Goal: Information Seeking & Learning: Learn about a topic

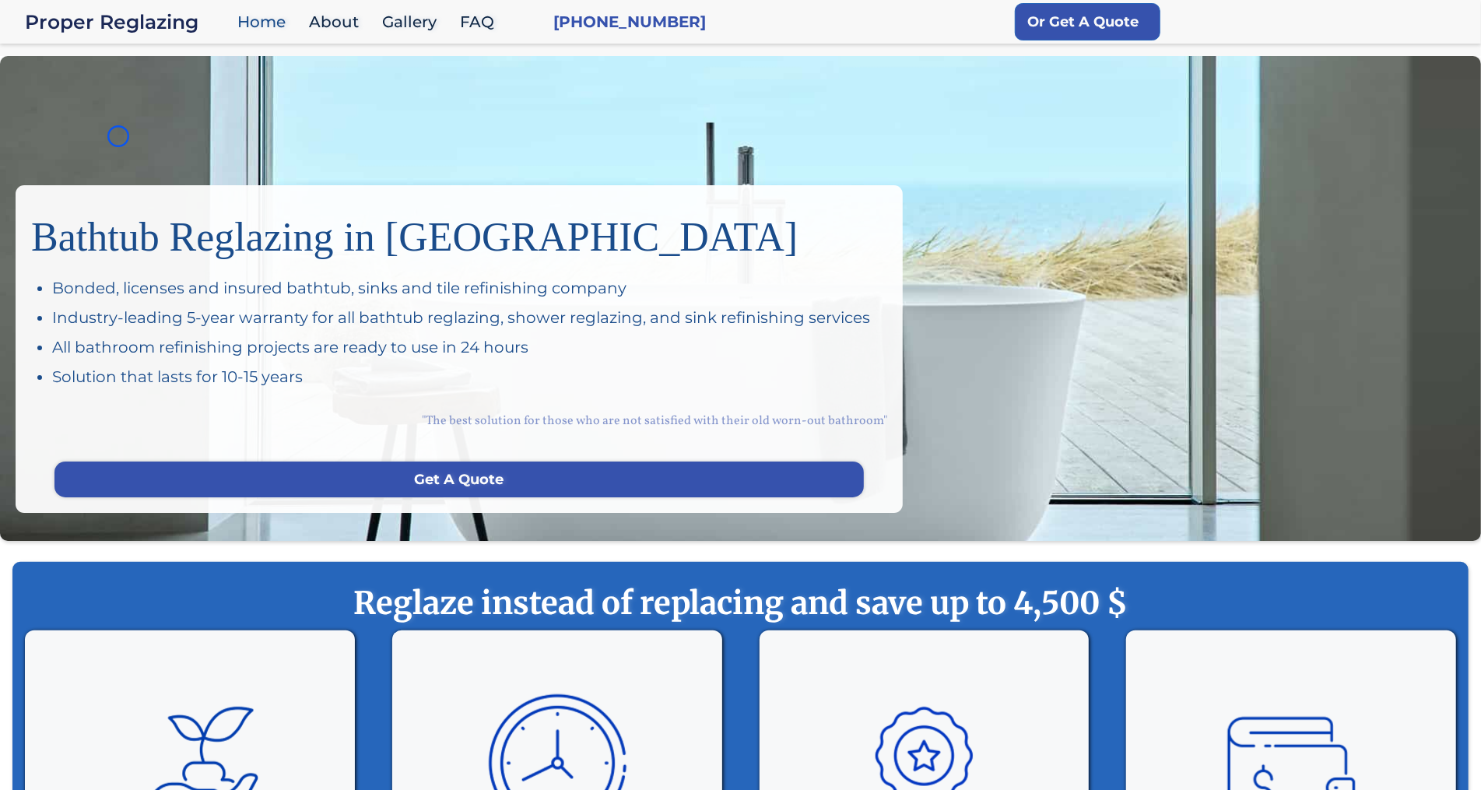
click at [118, 136] on div "Bathtub Reglazing in [GEOGRAPHIC_DATA] Bonded, licenses and insured bathtub, si…" at bounding box center [740, 298] width 1481 height 485
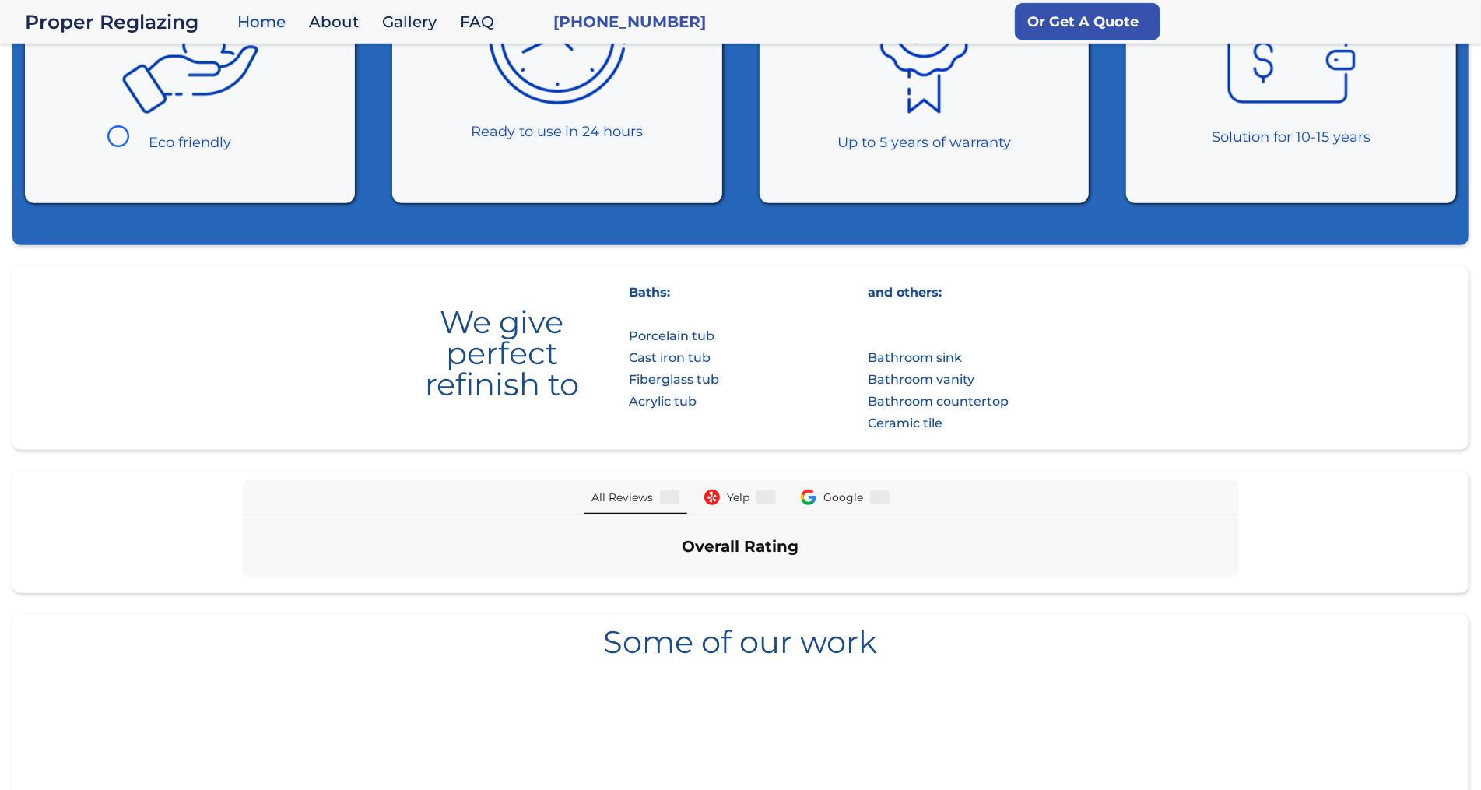
scroll to position [782, 0]
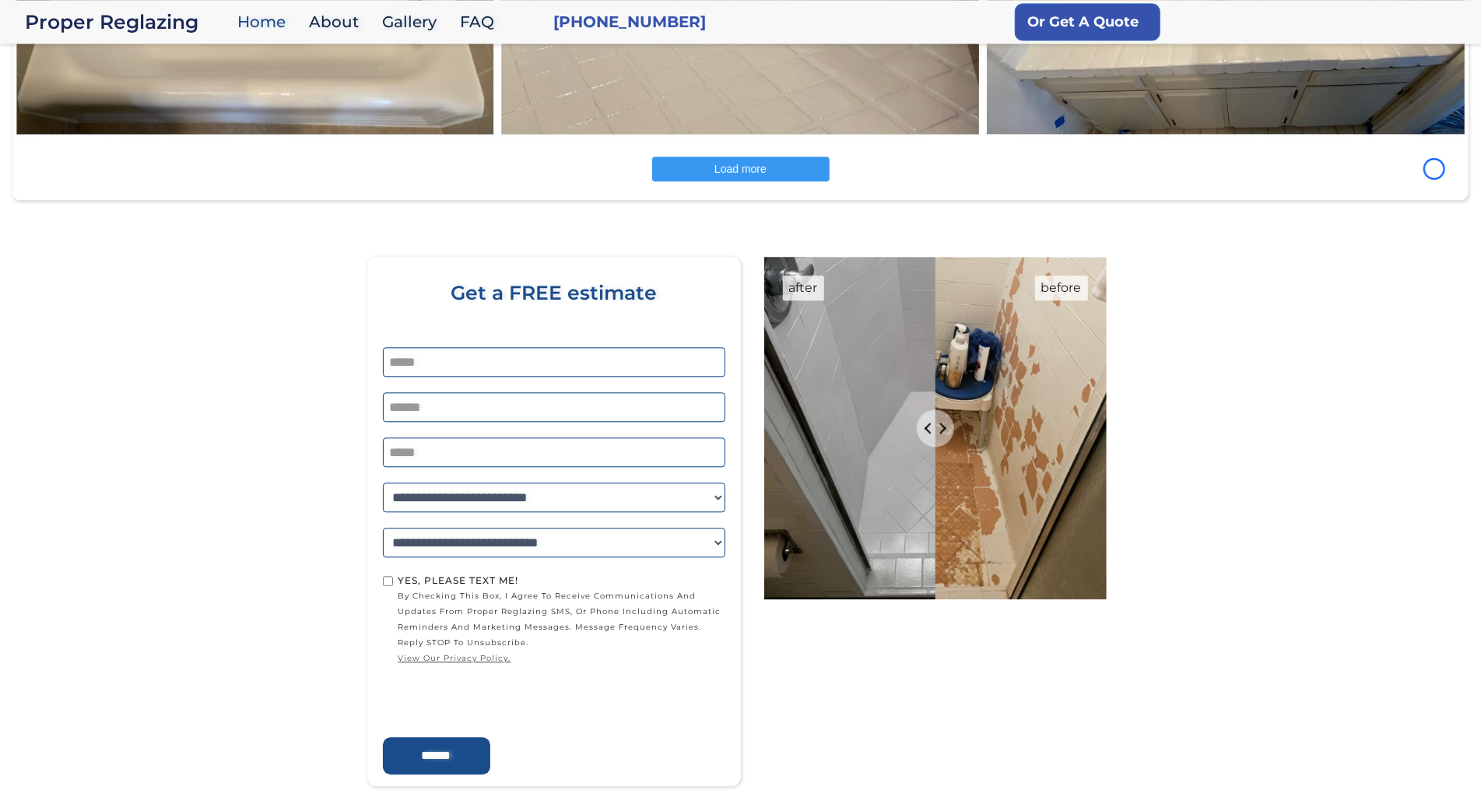
scroll to position [2651, 0]
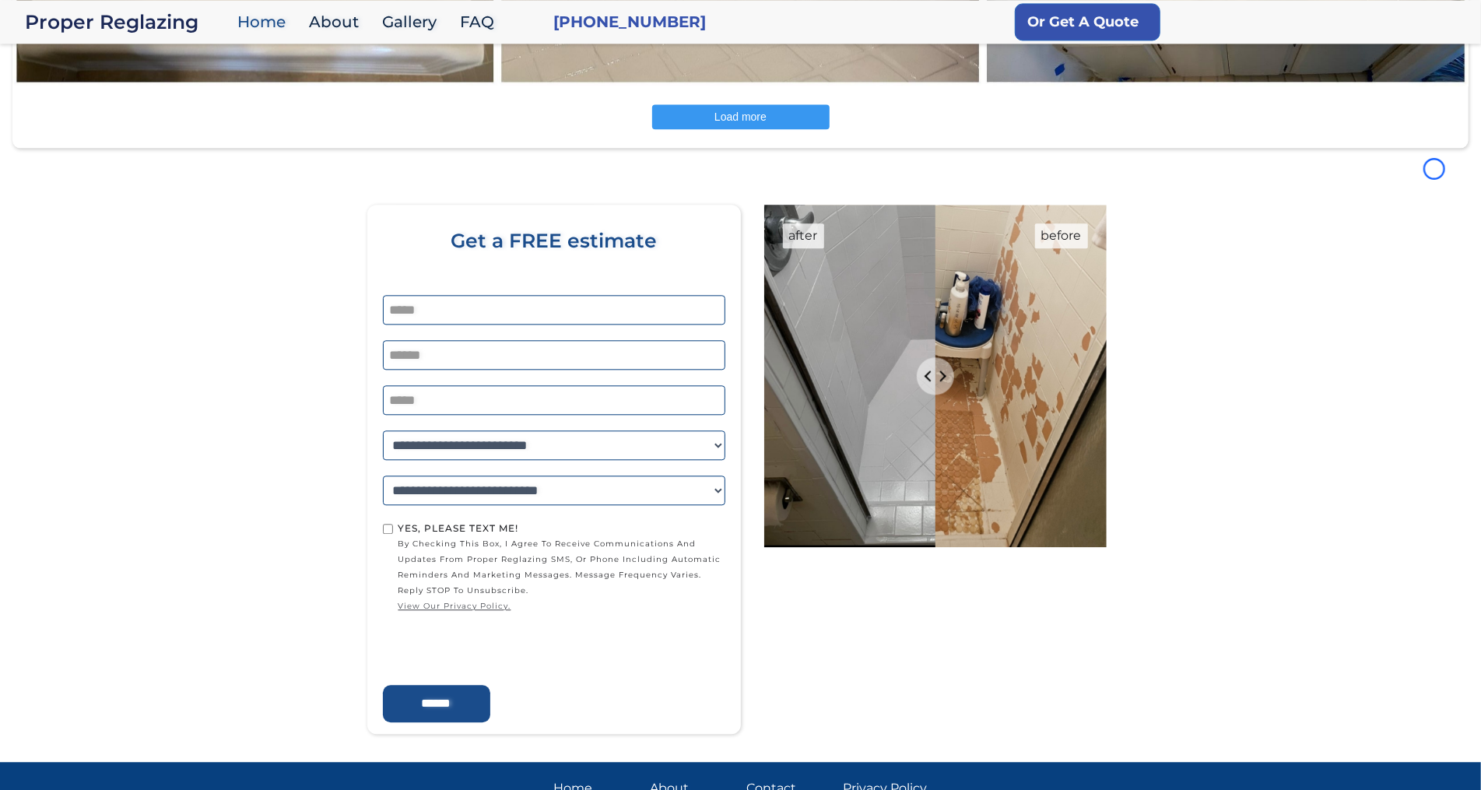
click at [123, 114] on div "Load more" at bounding box center [740, 116] width 1456 height 25
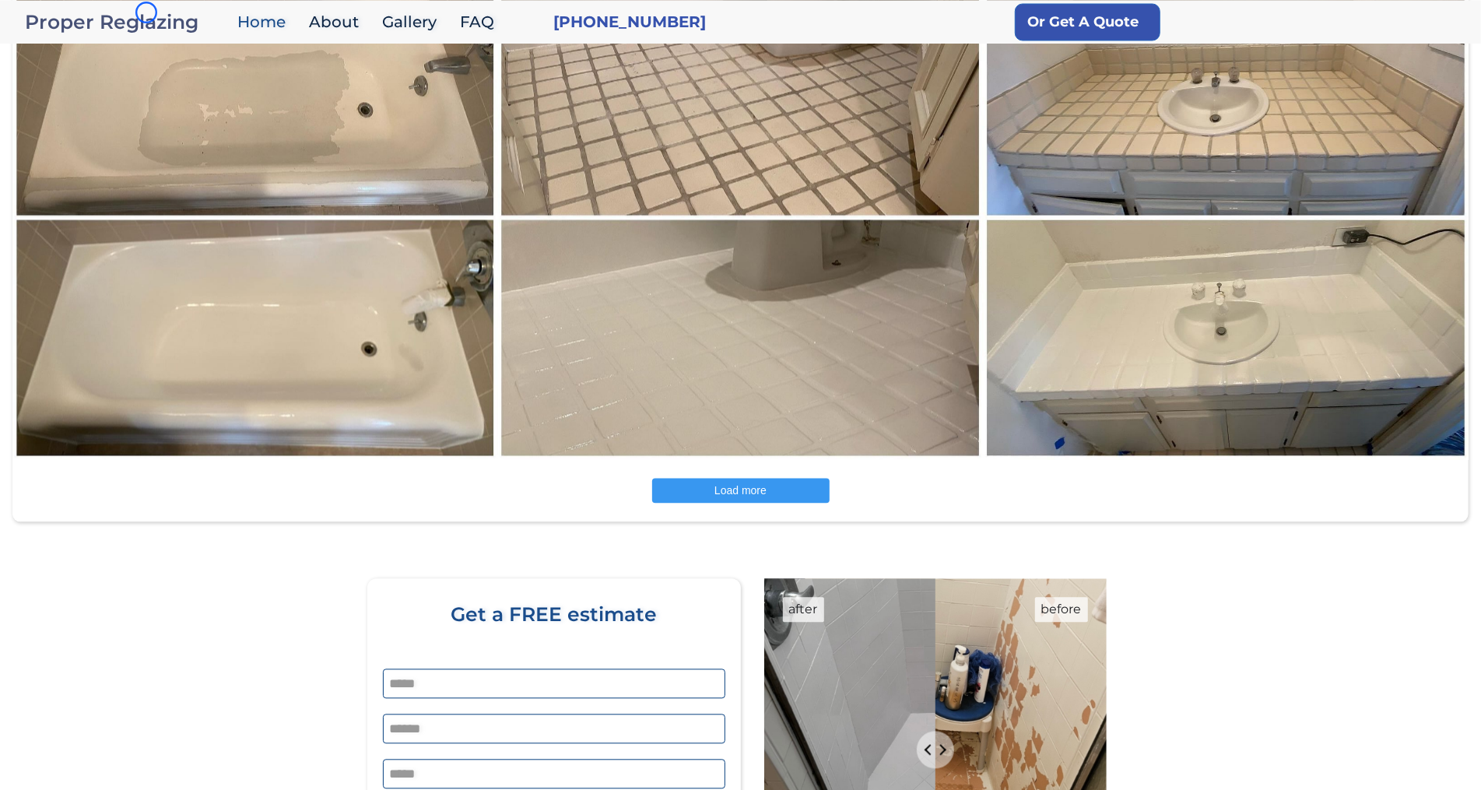
click at [146, 12] on div "Proper Reglazing" at bounding box center [127, 22] width 205 height 22
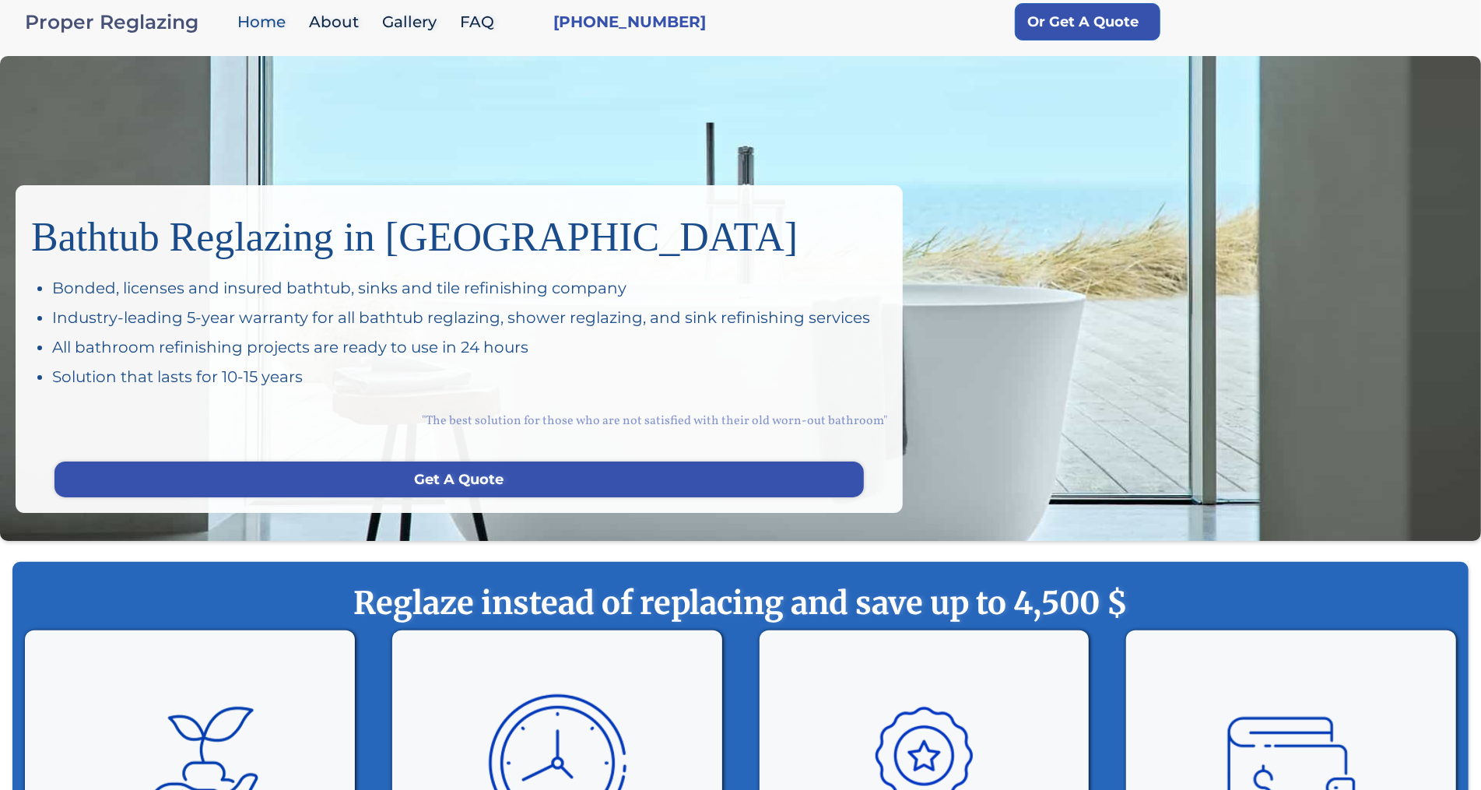
click at [146, 12] on div "Proper Reglazing" at bounding box center [127, 22] width 205 height 22
click at [95, 82] on div "Bathtub Reglazing in San Francisco Bonded, licenses and insured bathtub, sinks …" at bounding box center [740, 298] width 1481 height 485
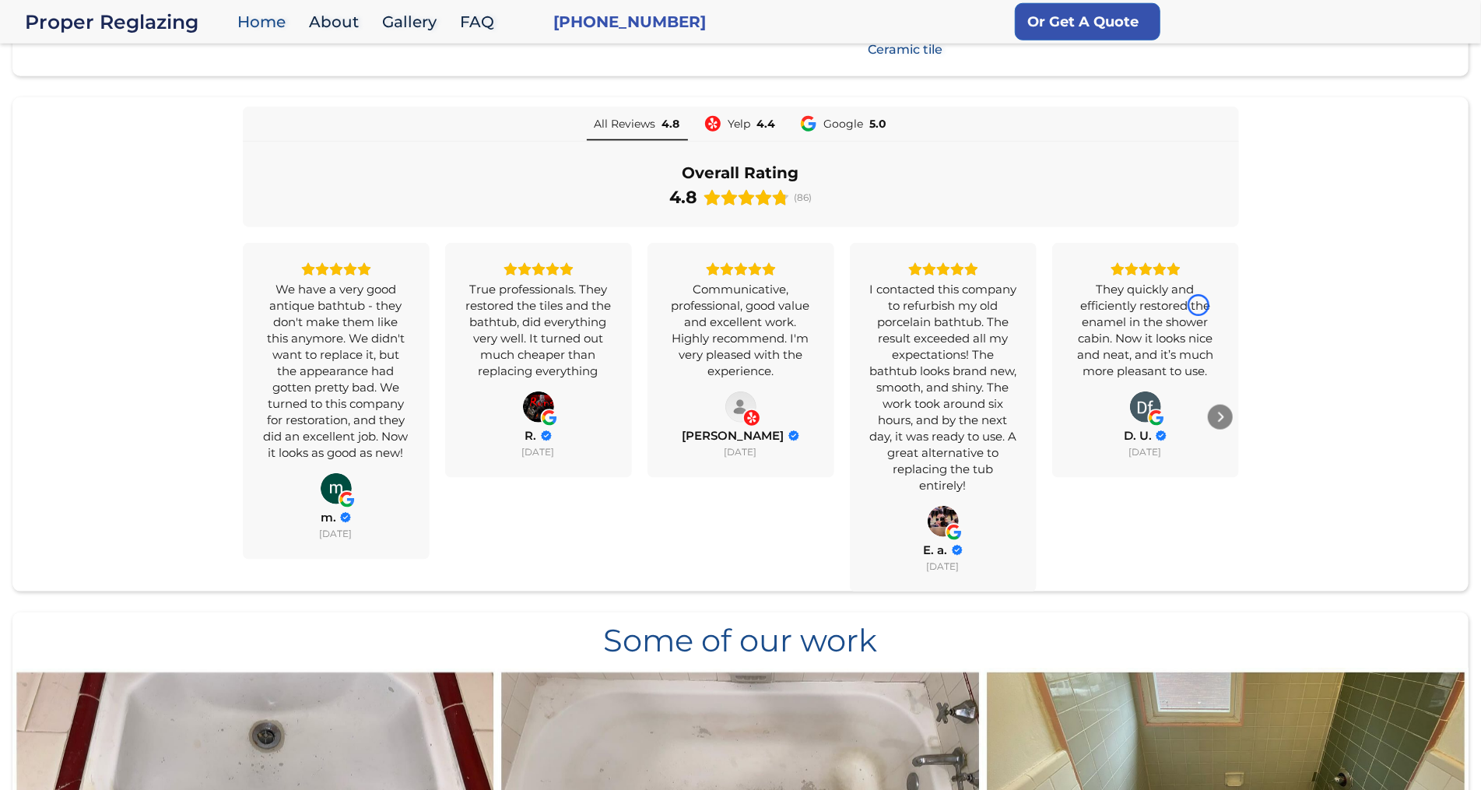
scroll to position [1126, 0]
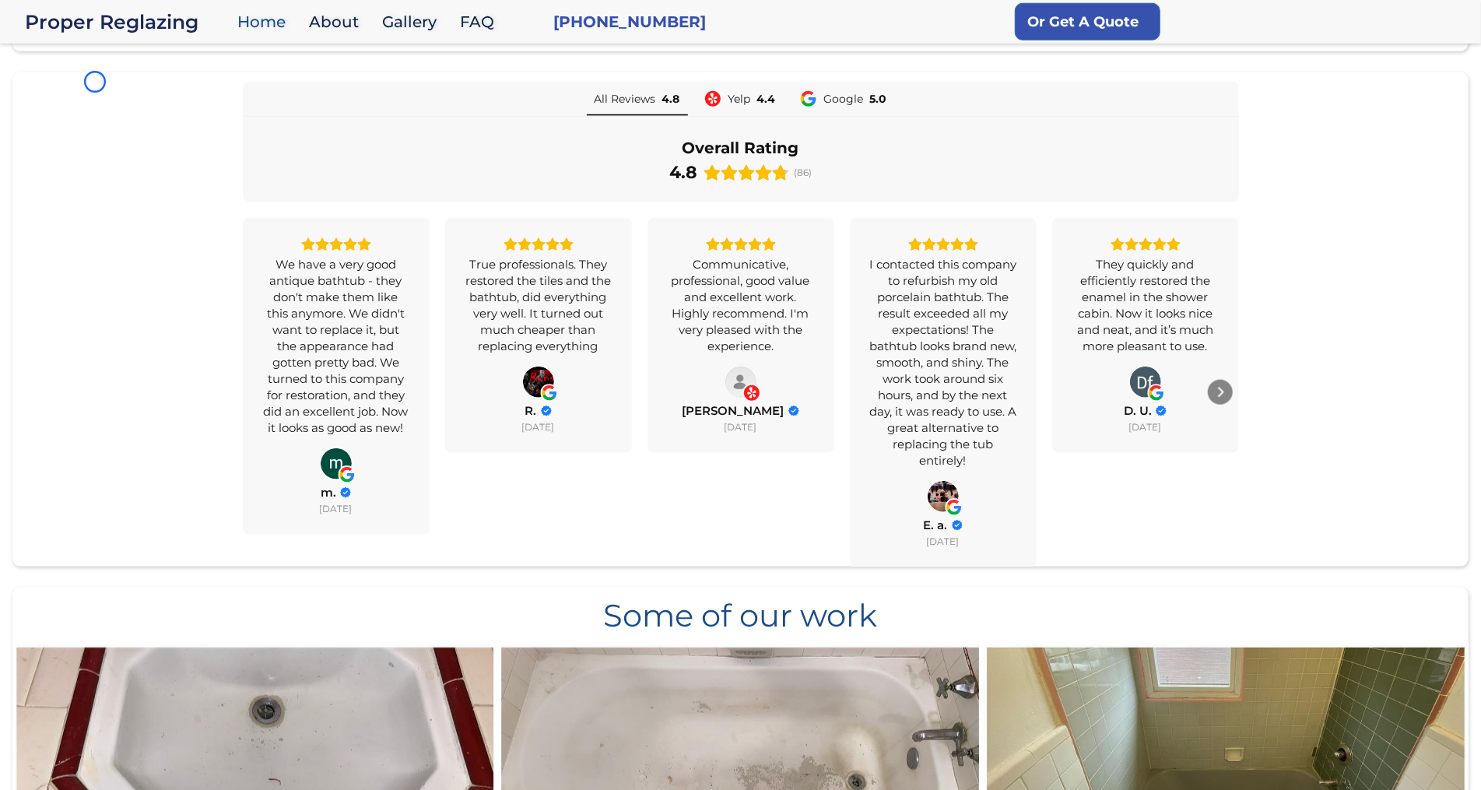
click at [95, 82] on div "All Reviews 4.8 Yelp 4.4 Google 5.0 Overall Rating 4.8 (86) We have a very good…" at bounding box center [740, 324] width 1456 height 485
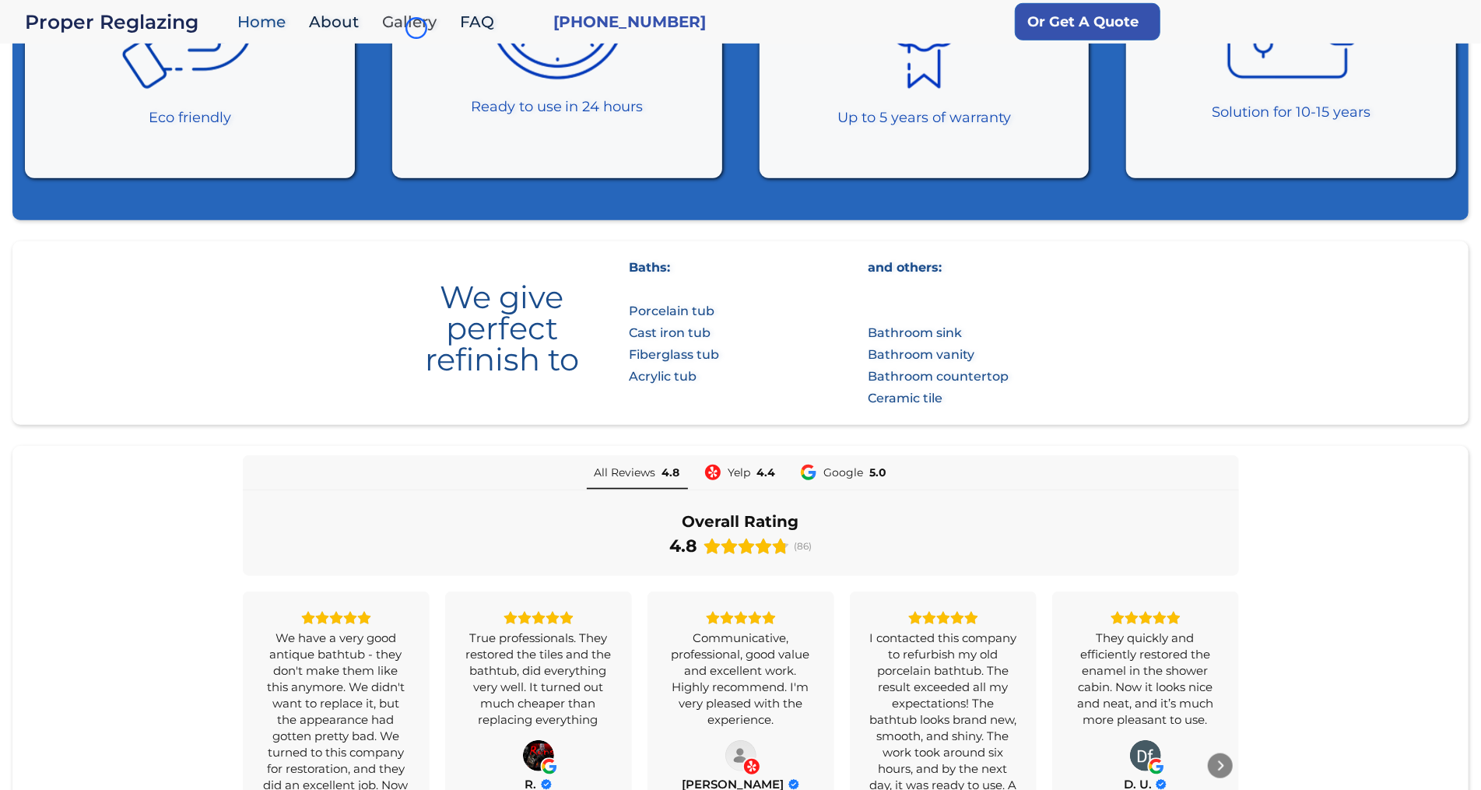
click at [416, 28] on link "Gallery" at bounding box center [413, 21] width 78 height 33
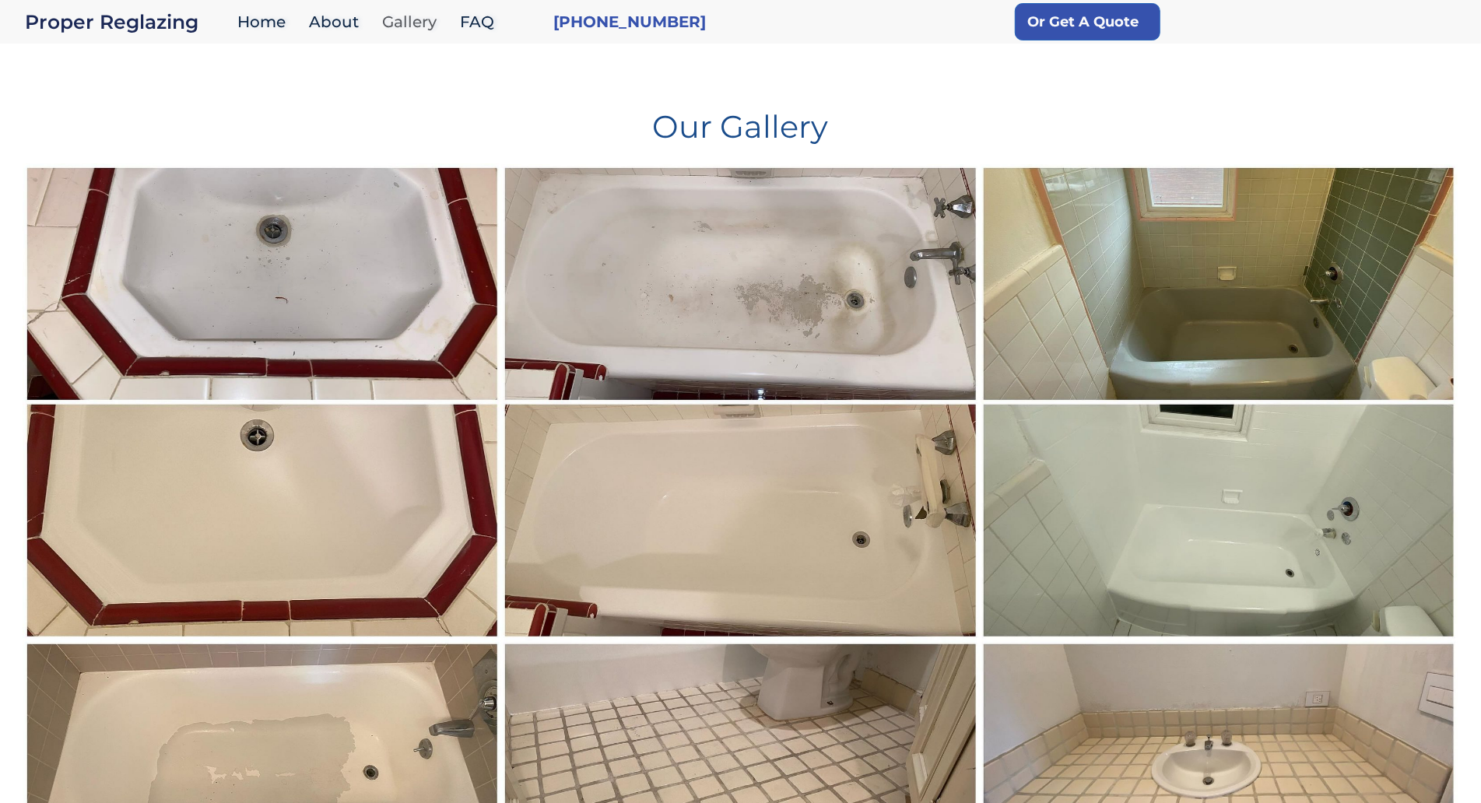
click at [416, 28] on link "Gallery" at bounding box center [413, 21] width 78 height 33
click at [120, 135] on h1 "Our Gallery" at bounding box center [740, 121] width 1434 height 44
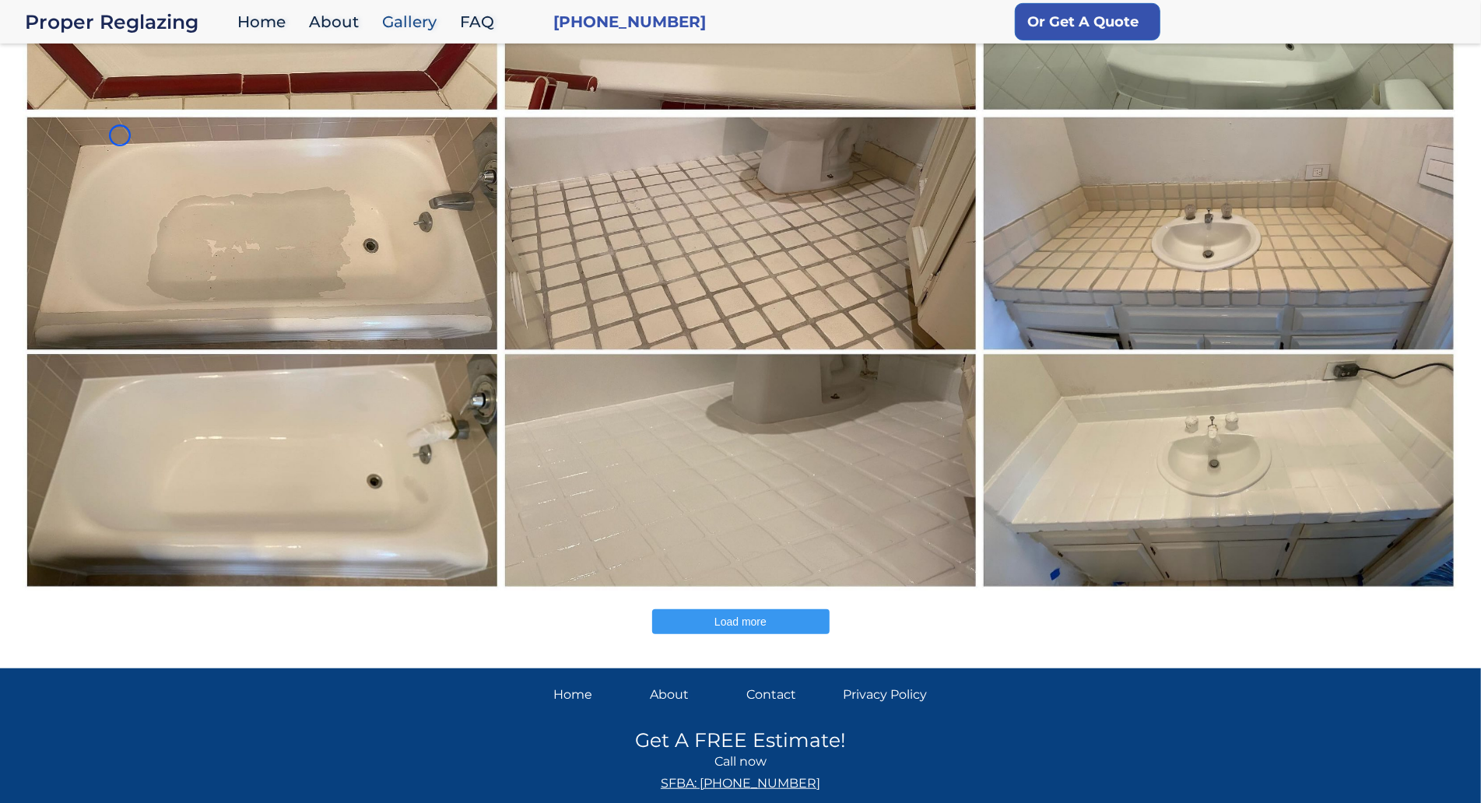
scroll to position [562, 0]
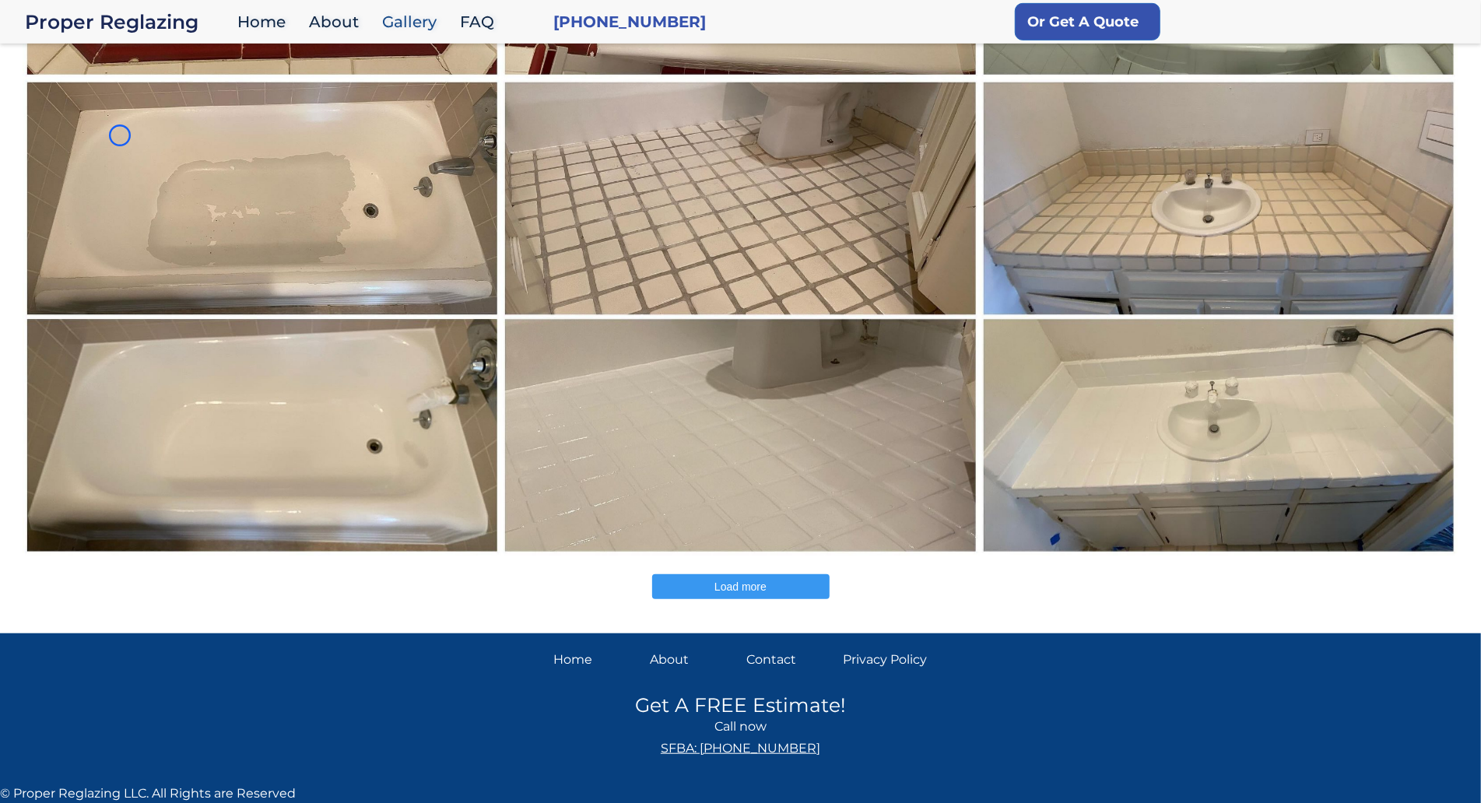
click at [120, 135] on img at bounding box center [262, 317] width 479 height 478
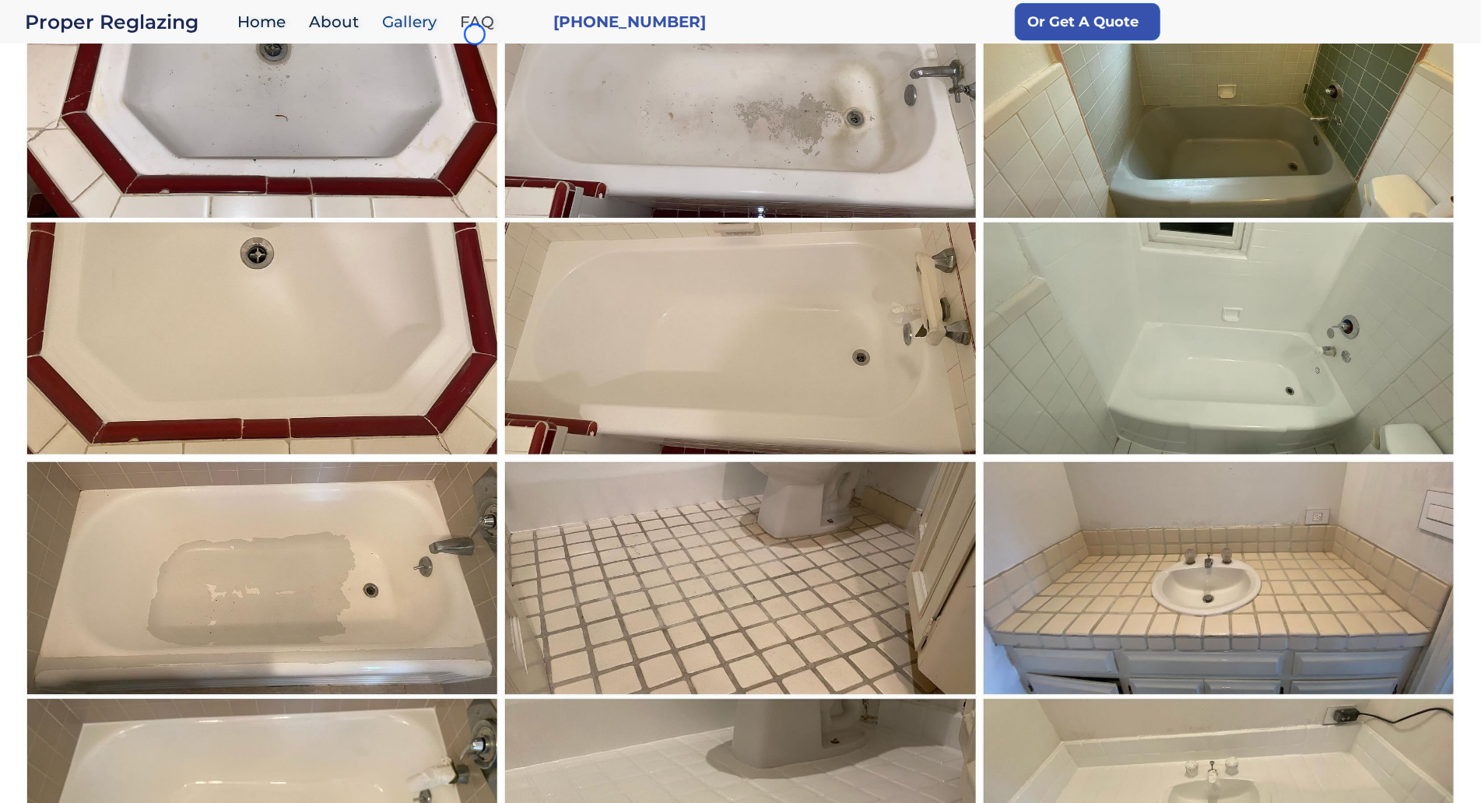
click at [475, 34] on link "FAQ" at bounding box center [481, 21] width 58 height 33
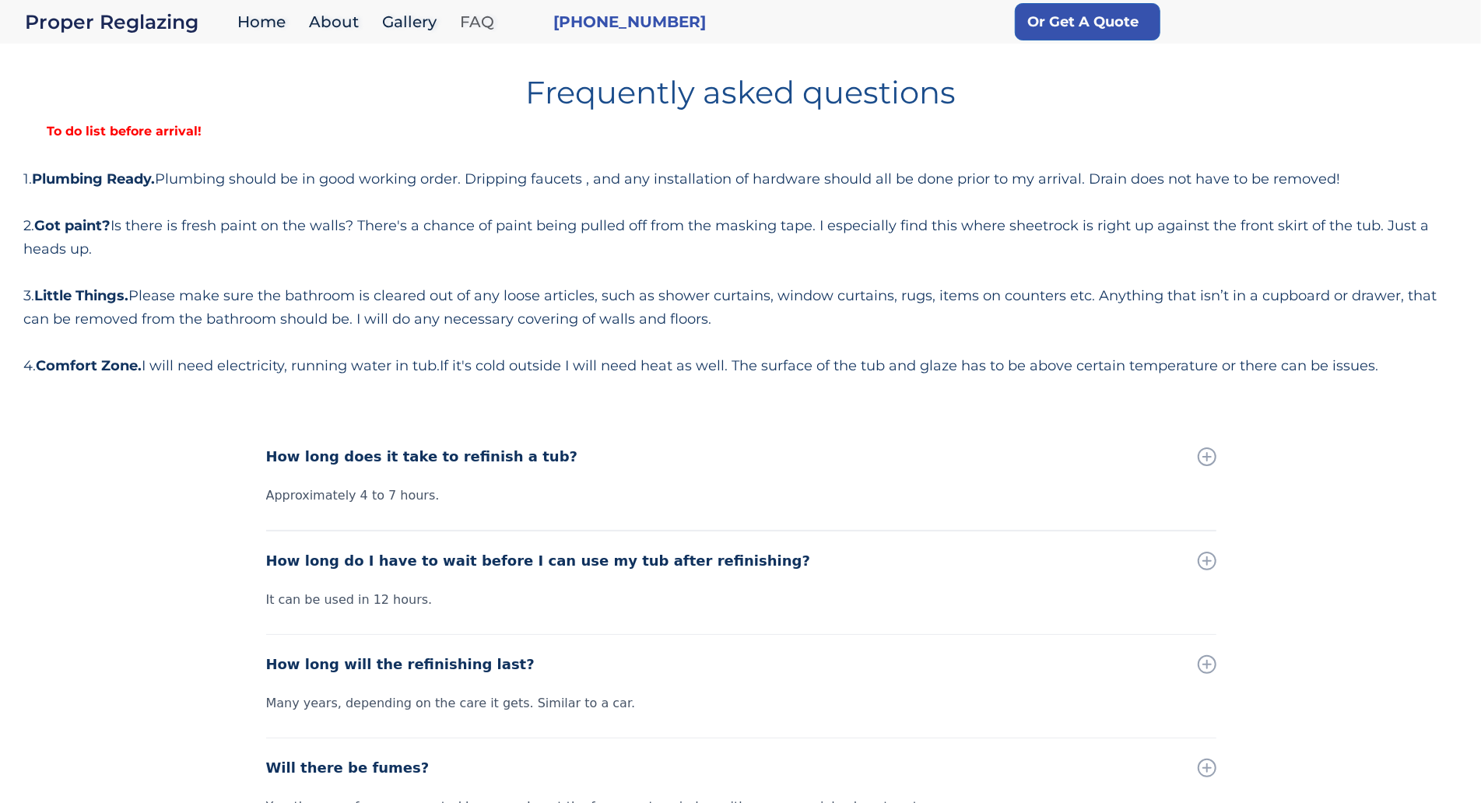
click at [475, 34] on link "FAQ" at bounding box center [481, 21] width 58 height 33
click at [98, 119] on div "Frequently asked questions To do list before arrival! 1. Plumbing Ready. Plumbi…" at bounding box center [740, 221] width 1434 height 313
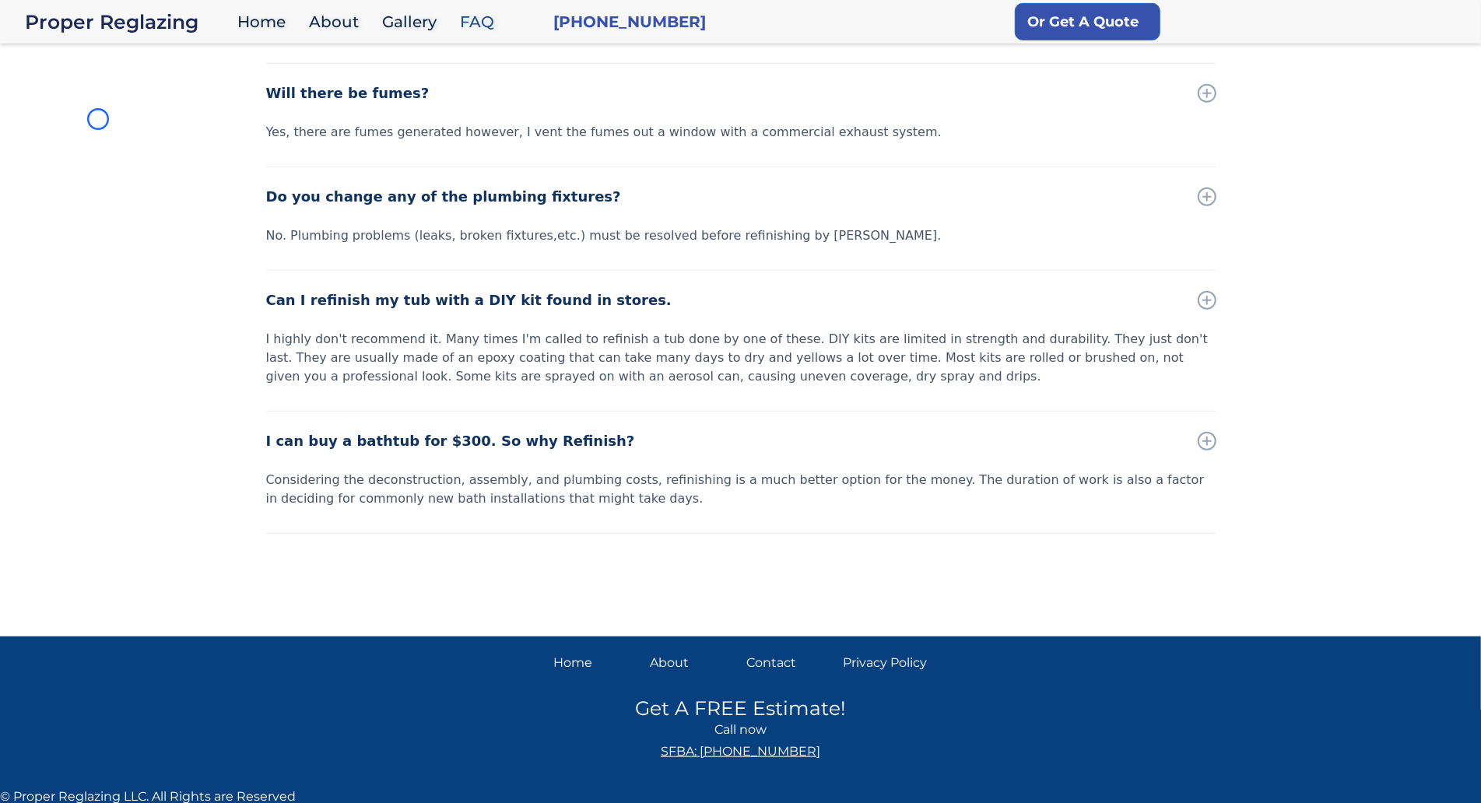
scroll to position [677, 0]
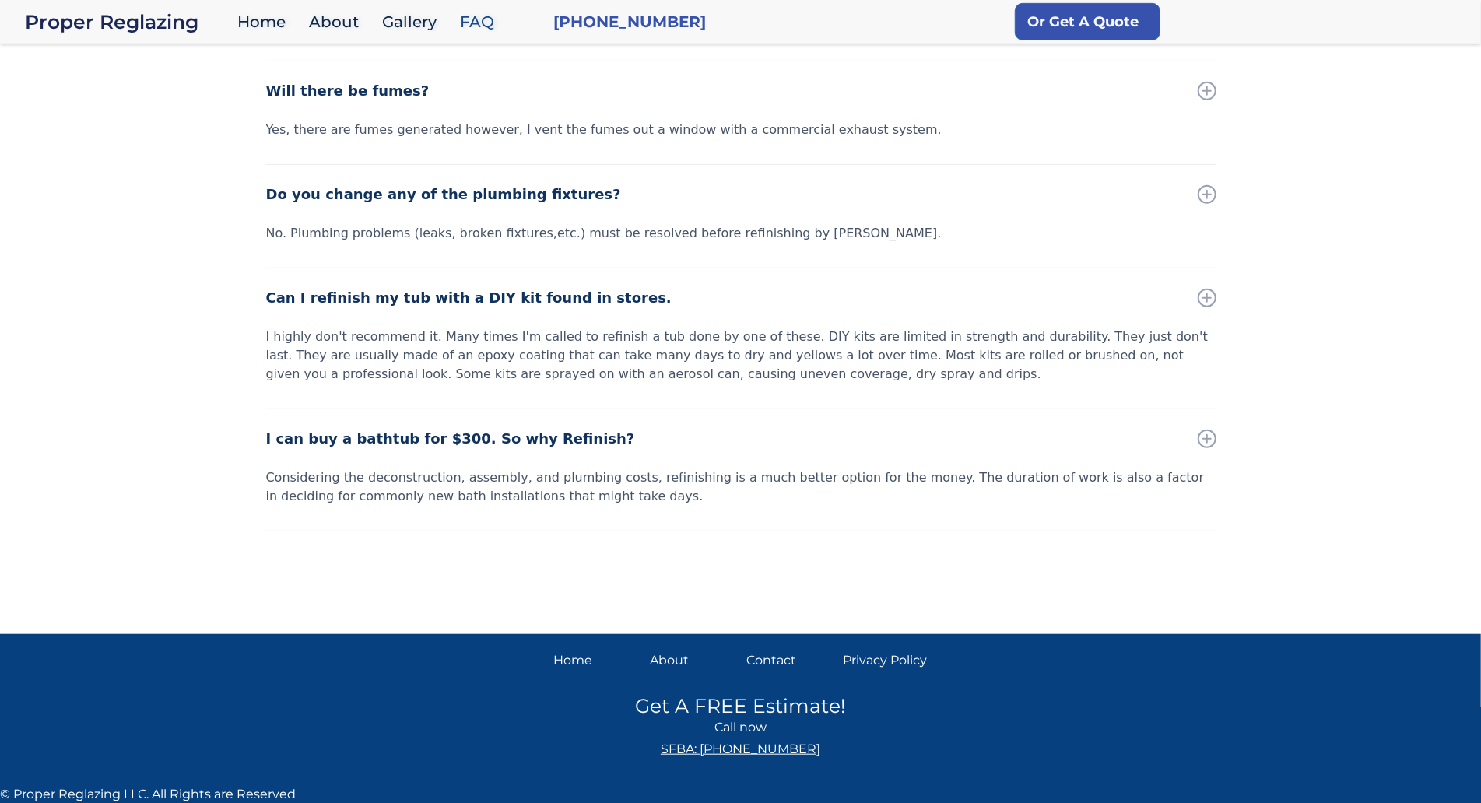
click at [98, 119] on div "How long does it take to refinish a tub? Approximately 4 to 7 hours. How long d…" at bounding box center [740, 184] width 1481 height 869
